Goal: Task Accomplishment & Management: Manage account settings

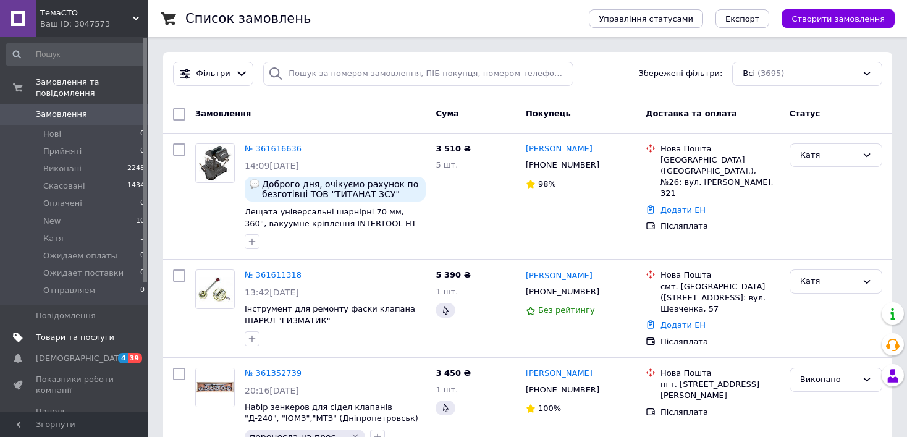
click at [74, 327] on link "Товари та послуги" at bounding box center [76, 337] width 152 height 21
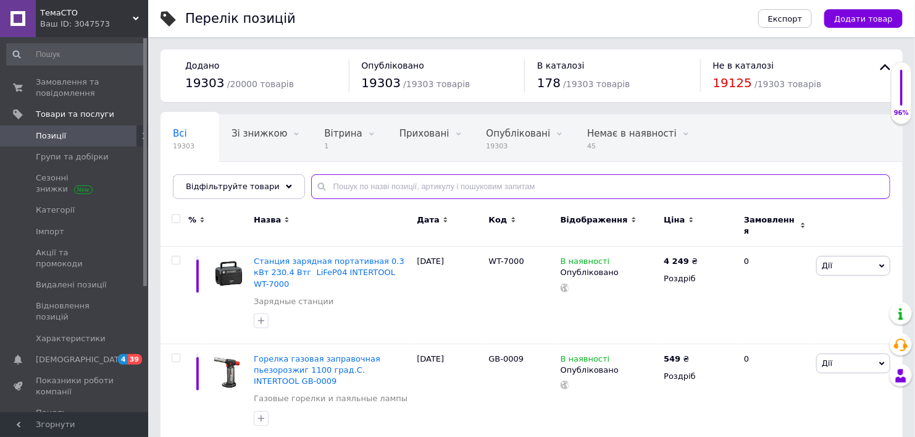
click at [383, 185] on input "text" at bounding box center [600, 186] width 579 height 25
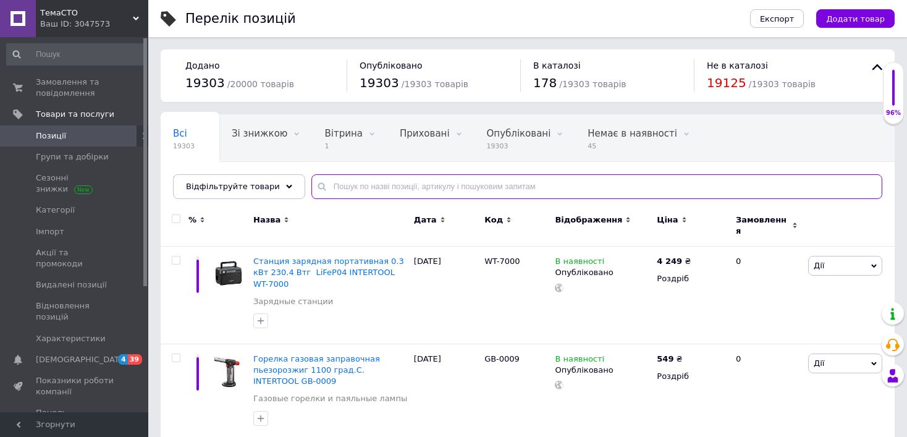
paste input "BP-4320"
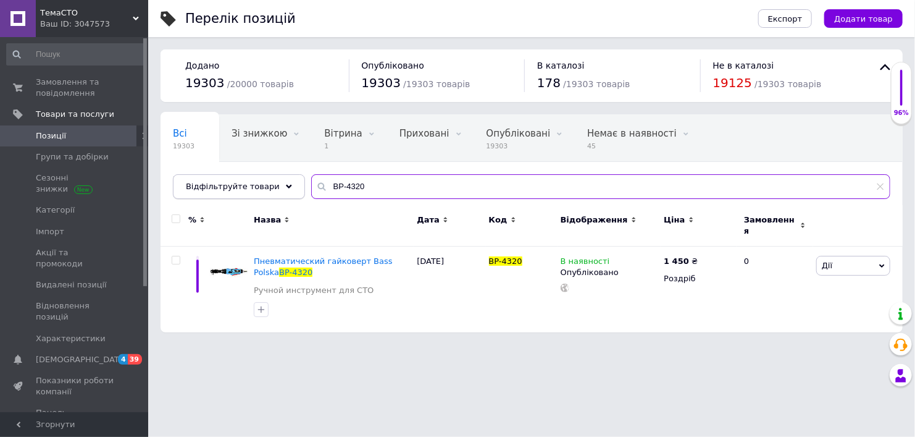
drag, startPoint x: 323, startPoint y: 190, endPoint x: 275, endPoint y: 190, distance: 47.6
click at [276, 190] on div "Відфільтруйте товари BP-4320" at bounding box center [532, 186] width 718 height 25
paste input "ZI-MHRK4"
drag, startPoint x: 375, startPoint y: 178, endPoint x: 283, endPoint y: 192, distance: 92.4
click at [283, 192] on div "Відфільтруйте товари ZI-MHRK40" at bounding box center [532, 186] width 718 height 25
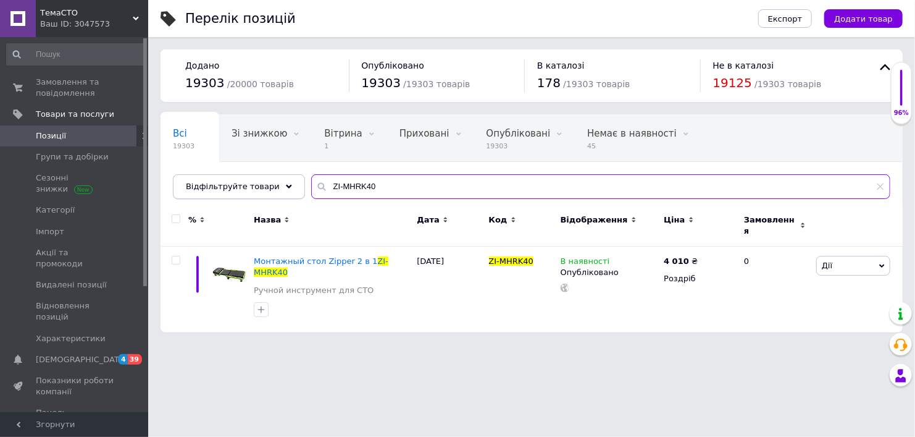
paste input "TA1207"
type input "TA1207"
click at [884, 193] on input "TA1207" at bounding box center [600, 186] width 579 height 25
click at [881, 192] on input "TA1207" at bounding box center [600, 186] width 579 height 25
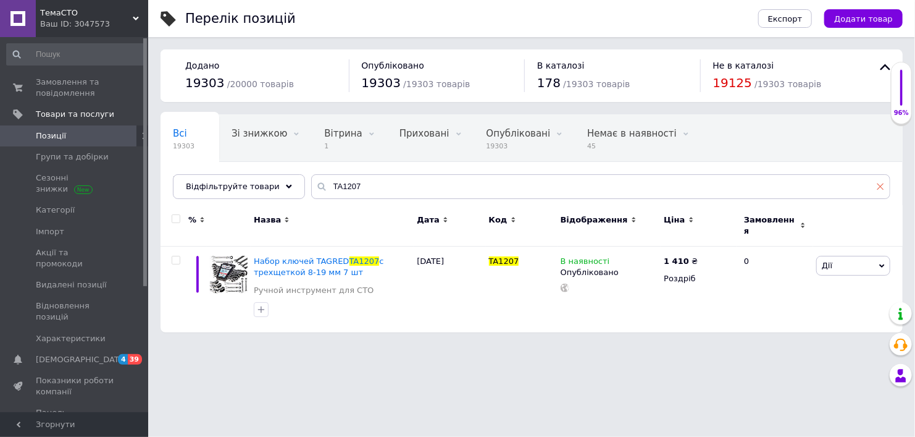
click at [879, 188] on icon at bounding box center [880, 186] width 7 height 7
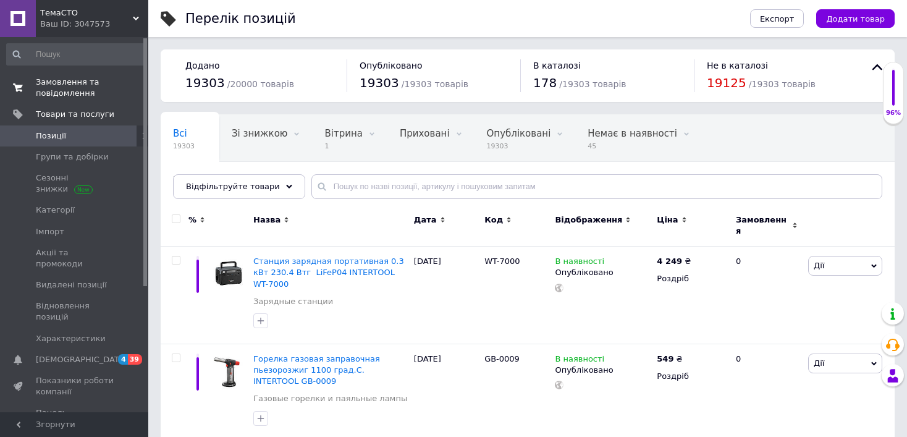
click at [81, 84] on span "Замовлення та повідомлення" at bounding box center [75, 88] width 78 height 22
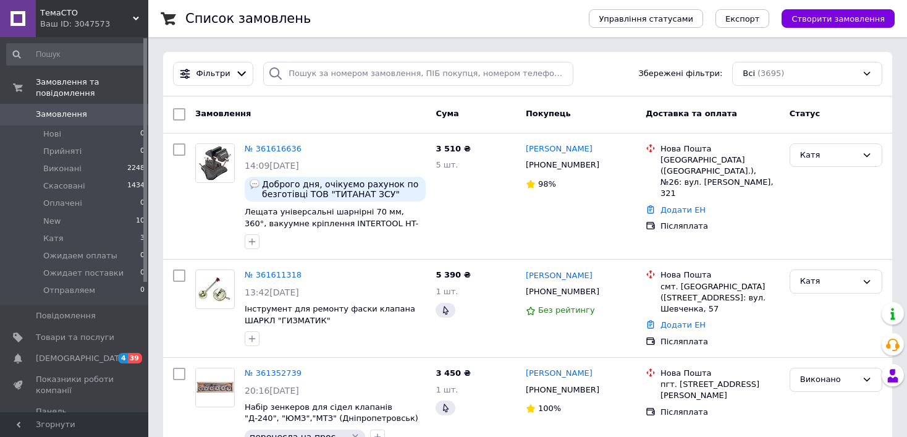
click at [66, 109] on span "Замовлення" at bounding box center [61, 114] width 51 height 11
click at [91, 332] on span "Товари та послуги" at bounding box center [75, 337] width 78 height 11
